Goal: Find specific page/section: Find specific page/section

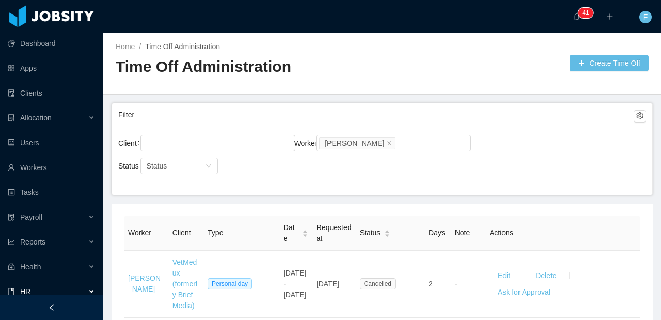
scroll to position [2749, 0]
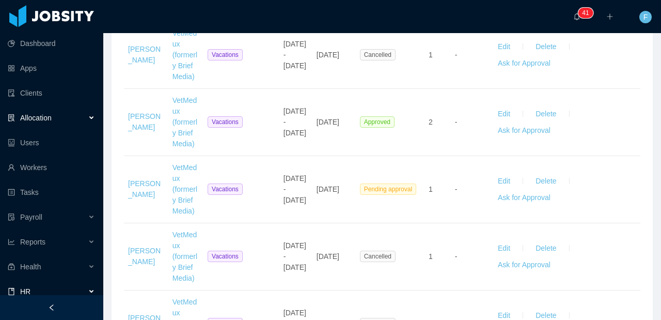
click at [30, 109] on div "Allocation" at bounding box center [51, 117] width 103 height 21
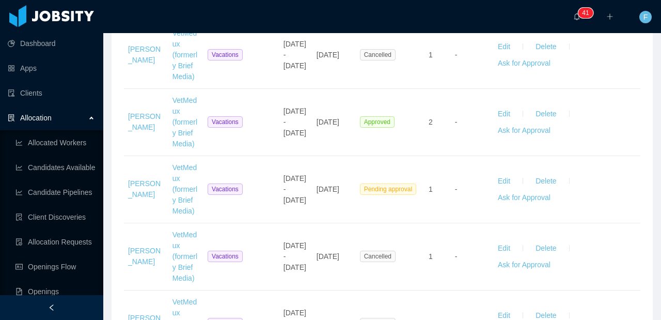
click at [41, 80] on ul "Dashboard Apps Clients Allocation Allocated Workers Candidates Available Candid…" at bounding box center [51, 279] width 103 height 496
click at [34, 91] on link "Clients" at bounding box center [51, 93] width 87 height 21
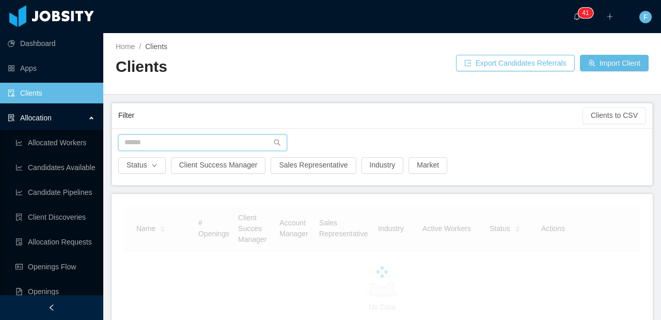
click at [160, 141] on input "text" at bounding box center [202, 142] width 169 height 17
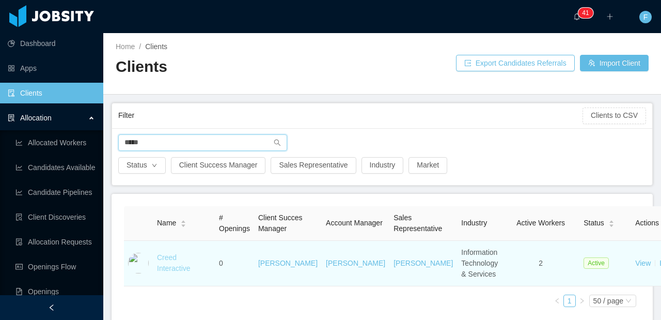
type input "*****"
click at [176, 272] on link "Creed Interactive" at bounding box center [174, 262] width 34 height 19
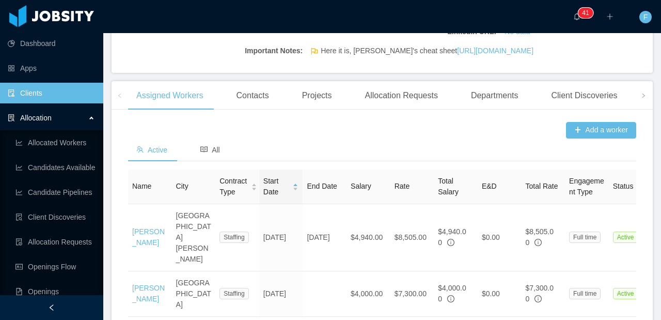
scroll to position [342, 0]
